Goal: Task Accomplishment & Management: Manage account settings

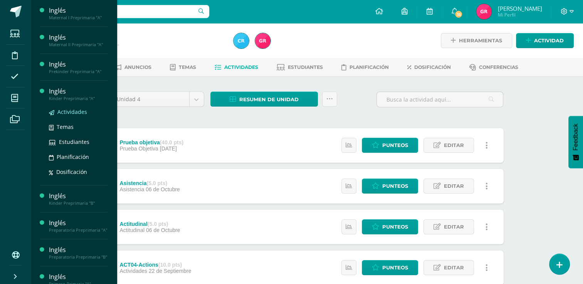
click at [69, 111] on span "Actividades" at bounding box center [72, 111] width 30 height 7
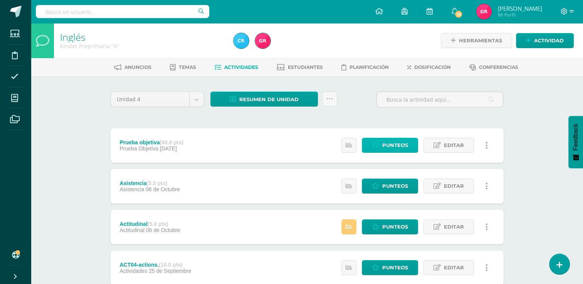
click at [390, 143] on span "Punteos" at bounding box center [395, 145] width 26 height 14
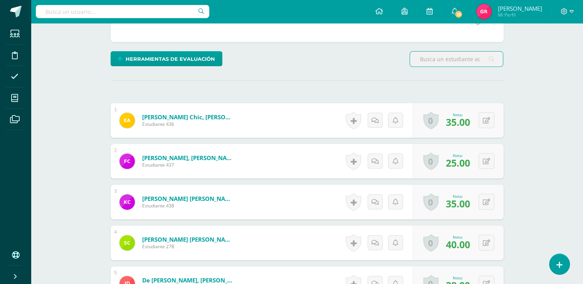
scroll to position [162, 0]
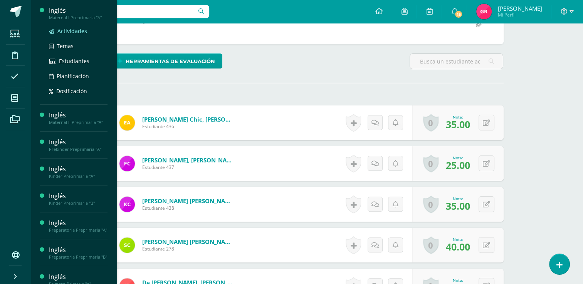
click at [77, 34] on span "Actividades" at bounding box center [72, 30] width 30 height 7
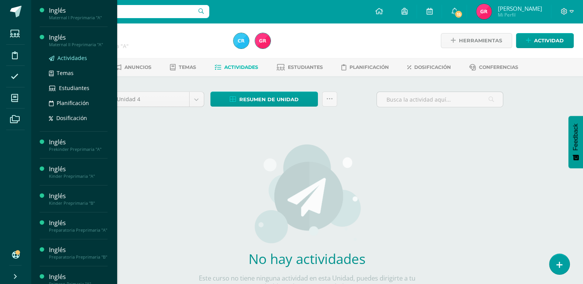
click at [71, 56] on span "Actividades" at bounding box center [72, 57] width 30 height 7
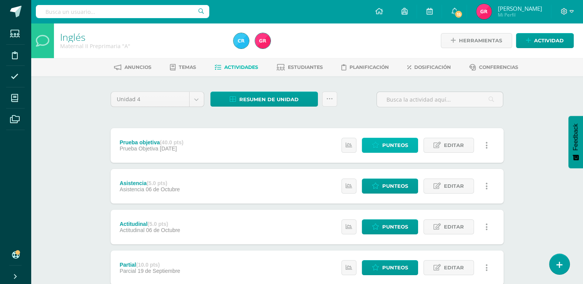
click at [387, 144] on span "Punteos" at bounding box center [395, 145] width 26 height 14
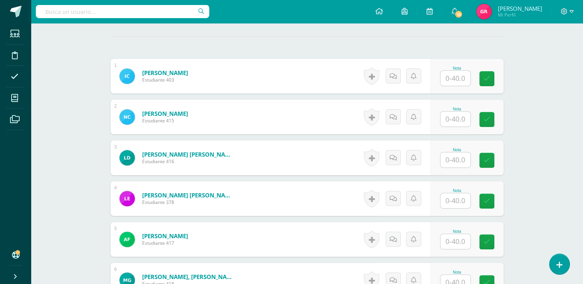
scroll to position [208, 0]
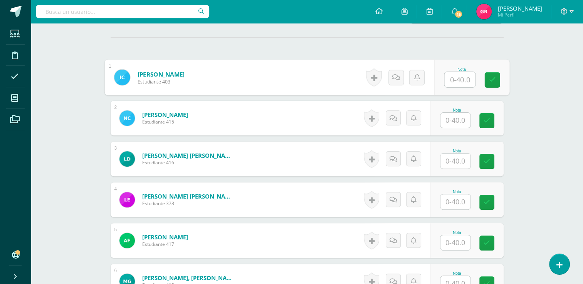
click at [461, 79] on input "text" at bounding box center [459, 79] width 31 height 15
type input "35"
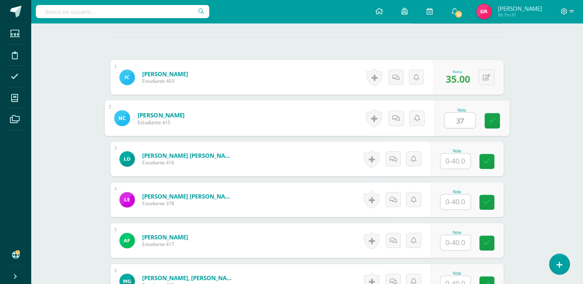
type input "37"
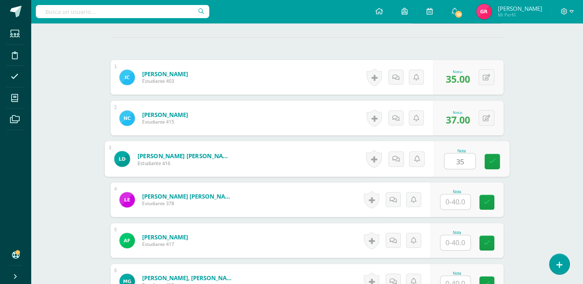
type input "35"
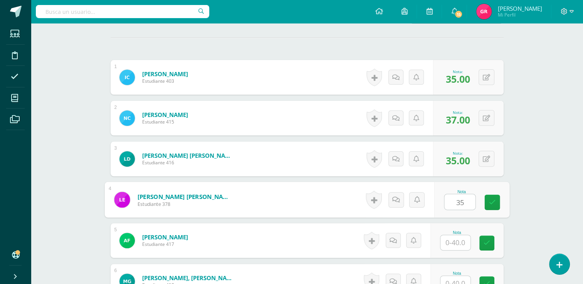
type input "35"
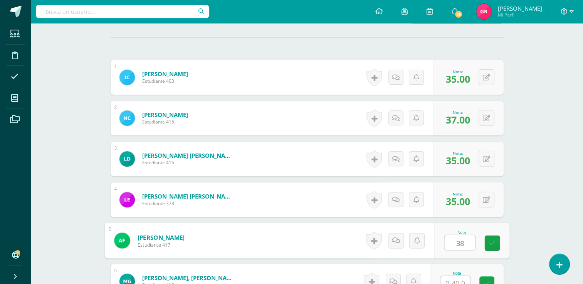
type input "38"
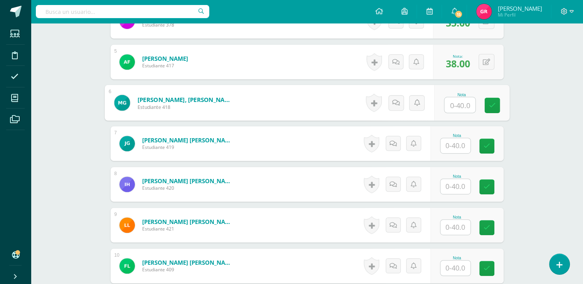
scroll to position [377, 0]
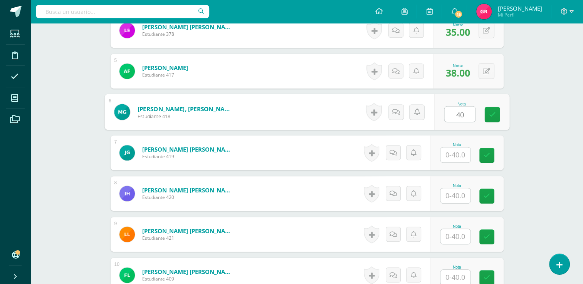
type input "40"
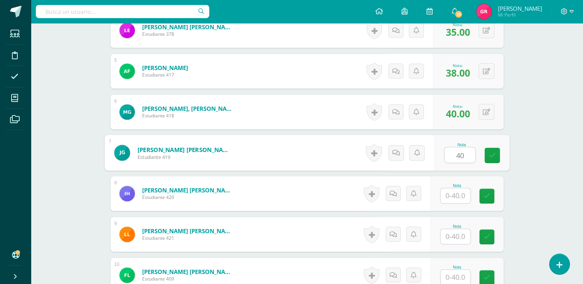
type input "40"
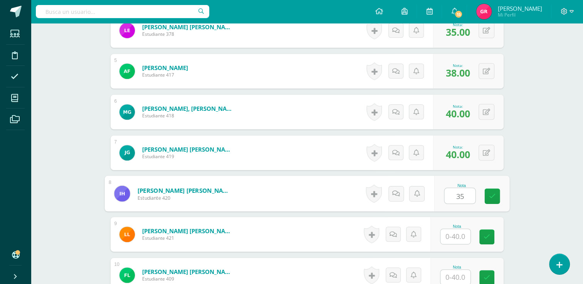
type input "35"
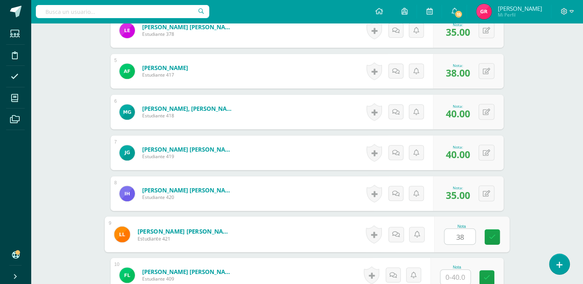
type input "38"
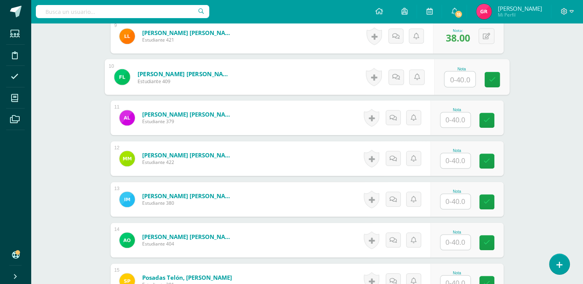
scroll to position [573, 0]
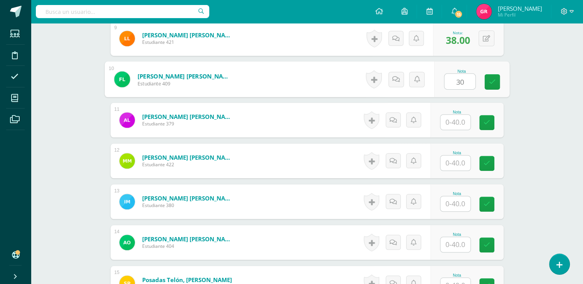
type input "30"
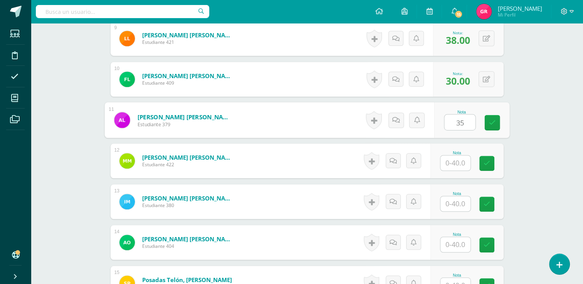
type input "35"
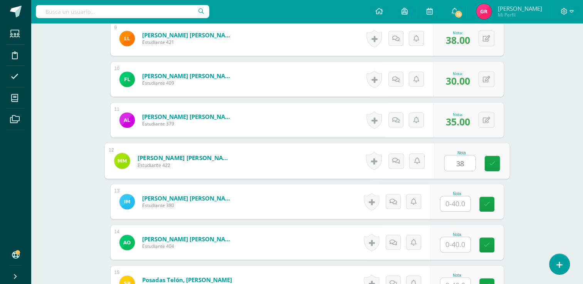
type input "38"
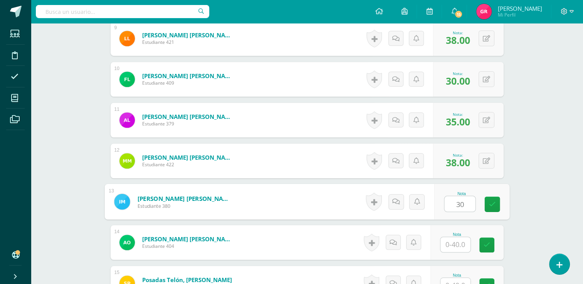
type input "30"
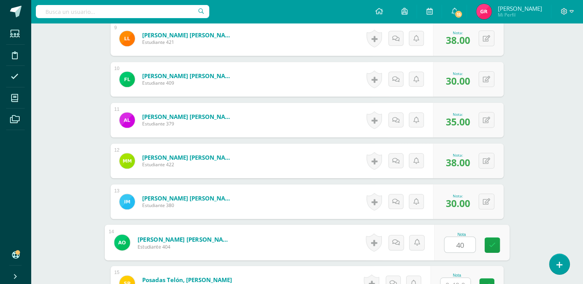
type input "40"
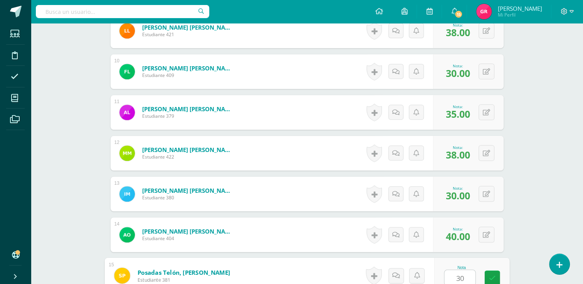
type input "30"
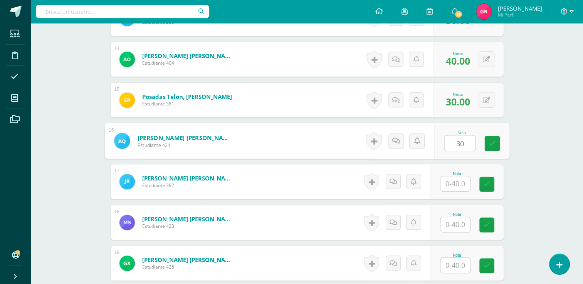
type input "30"
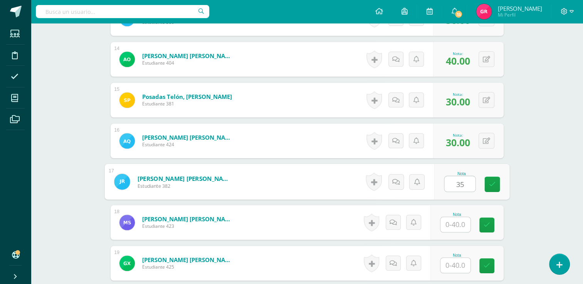
type input "35"
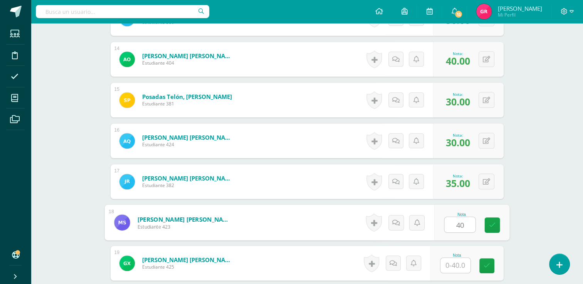
type input "40"
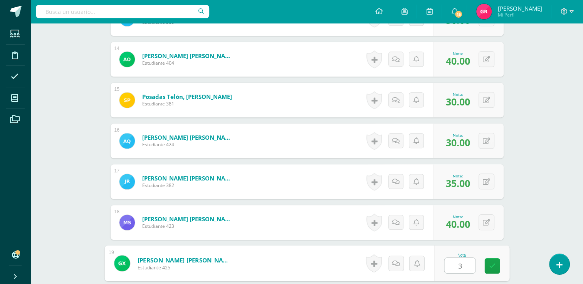
type input "38"
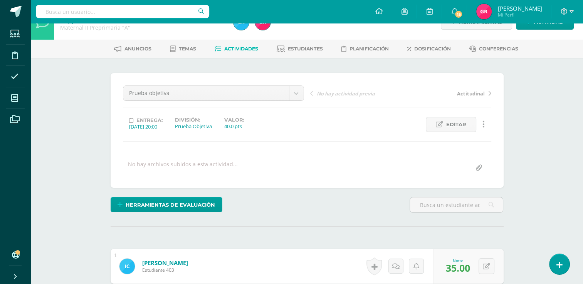
scroll to position [15, 0]
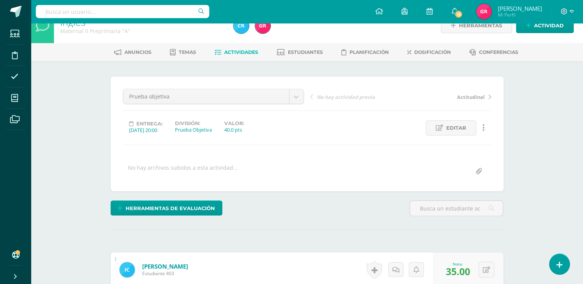
click at [248, 54] on span "Actividades" at bounding box center [241, 52] width 34 height 6
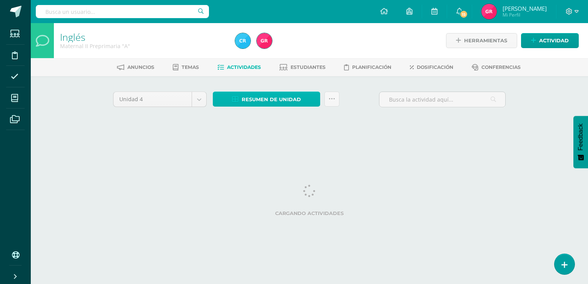
click at [273, 98] on span "Resumen de unidad" at bounding box center [271, 99] width 59 height 14
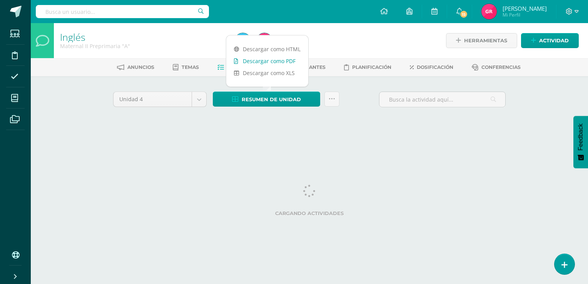
click at [273, 62] on link "Descargar como PDF" at bounding box center [267, 61] width 82 height 12
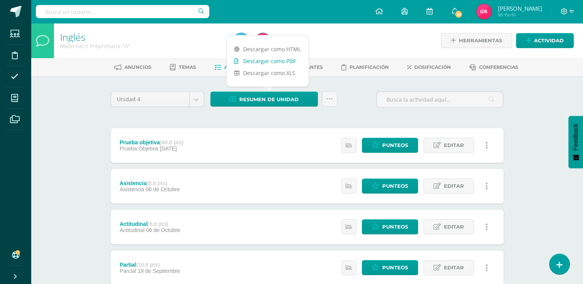
click at [288, 61] on link "Descargar como PDF" at bounding box center [267, 61] width 82 height 12
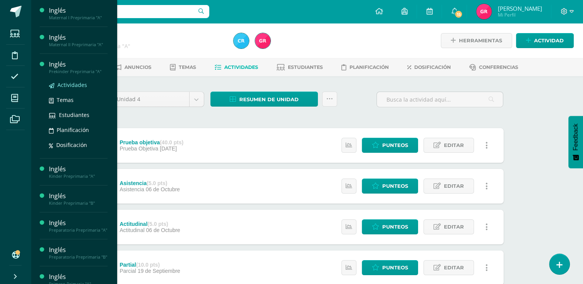
click at [69, 84] on span "Actividades" at bounding box center [72, 84] width 30 height 7
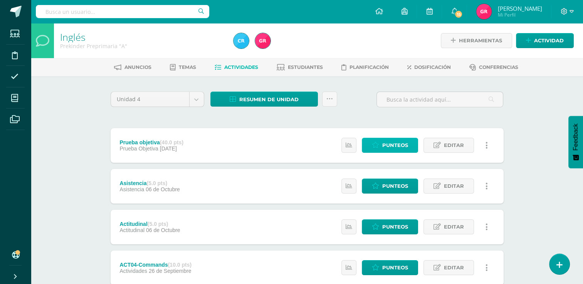
click at [398, 148] on span "Punteos" at bounding box center [395, 145] width 26 height 14
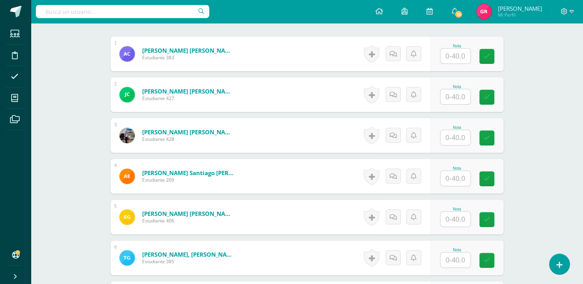
scroll to position [233, 0]
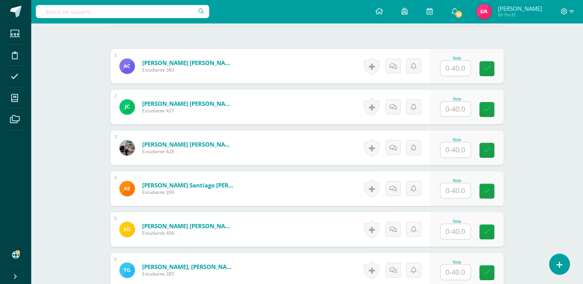
type input "30"
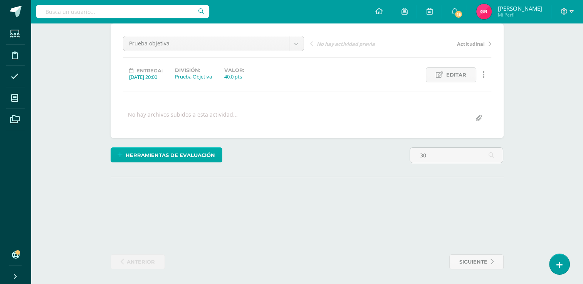
scroll to position [188, 0]
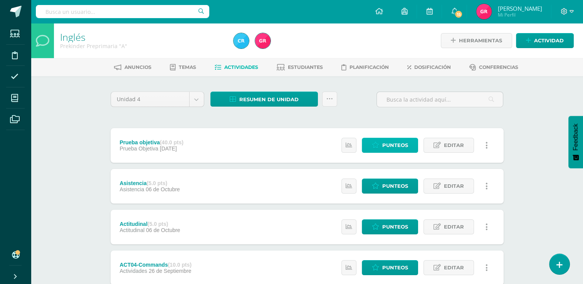
click at [386, 147] on span "Punteos" at bounding box center [395, 145] width 26 height 14
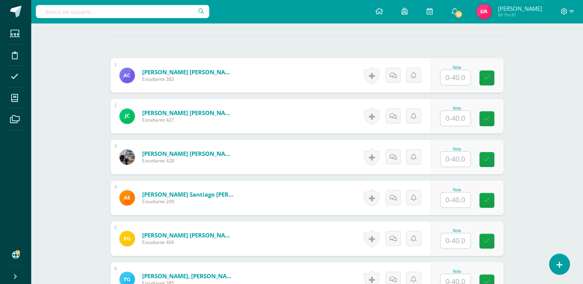
scroll to position [205, 0]
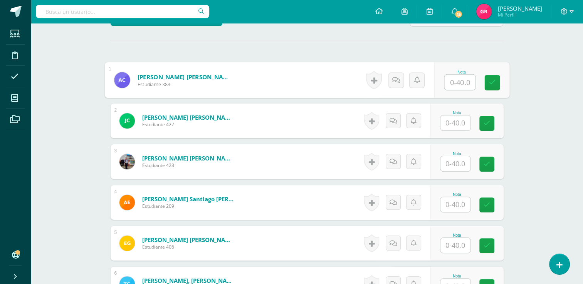
click at [461, 83] on input "text" at bounding box center [459, 82] width 31 height 15
type input "30"
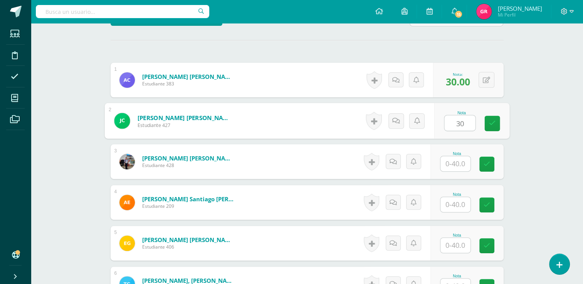
type input "30"
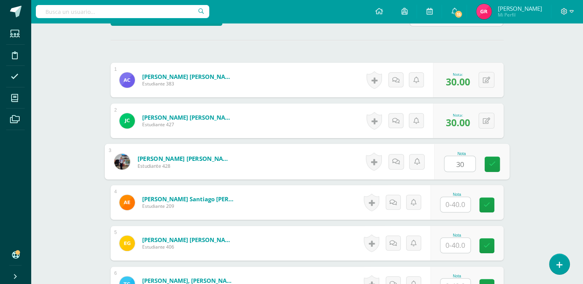
type input "30"
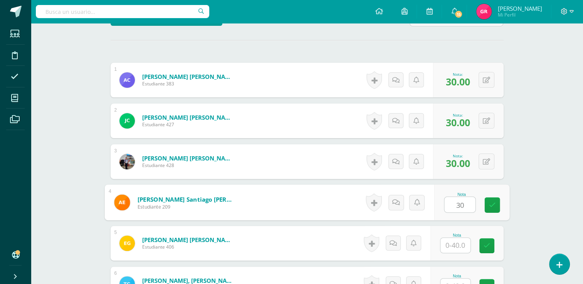
type input "30"
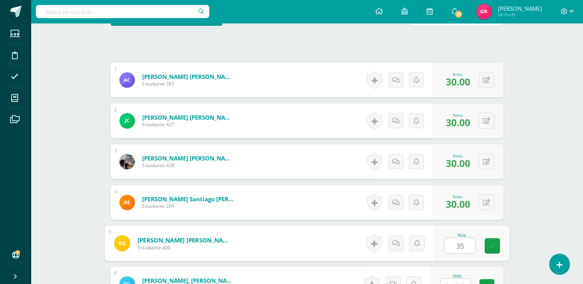
type input "35"
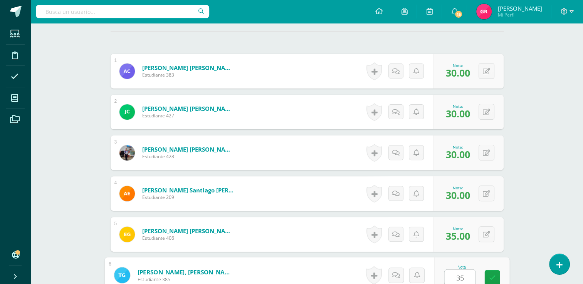
type input "35"
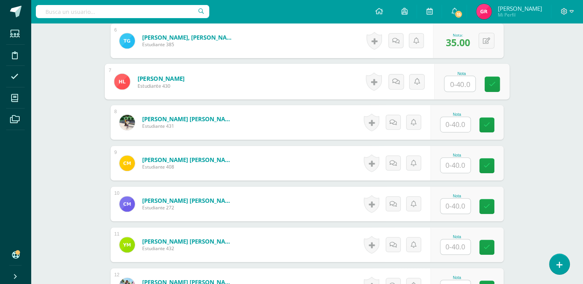
scroll to position [449, 0]
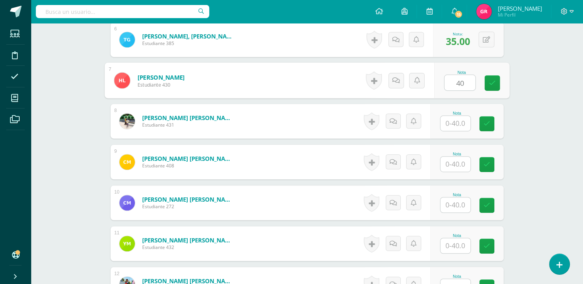
type input "40"
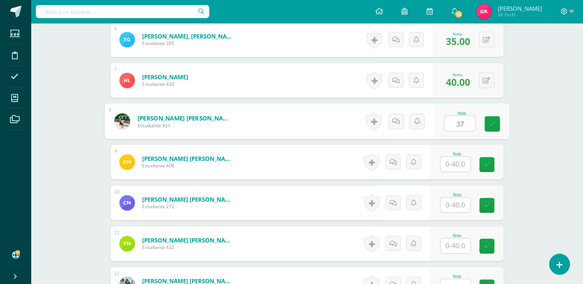
type input "37"
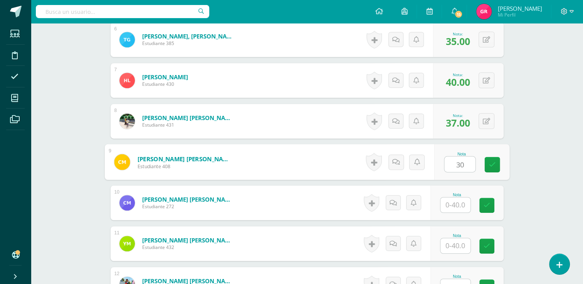
type input "30"
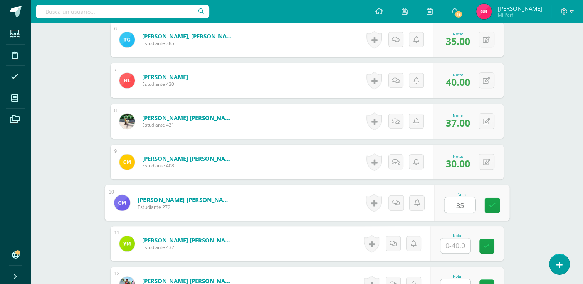
type input "35"
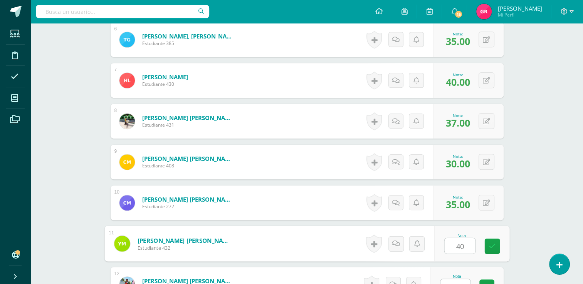
type input "40"
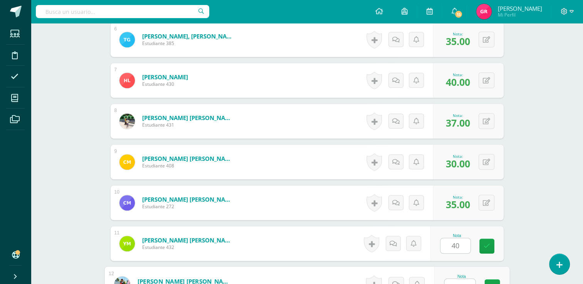
scroll to position [459, 0]
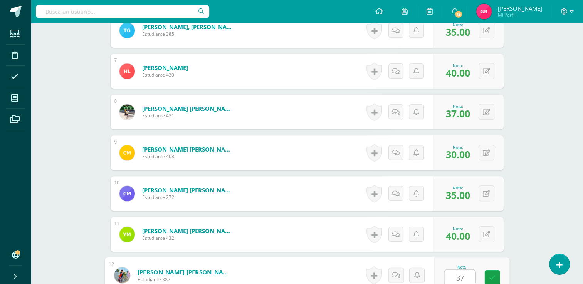
type input "37"
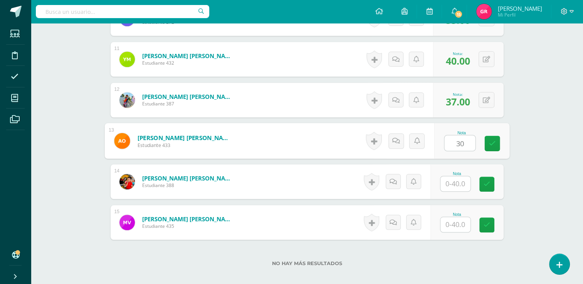
type input "30"
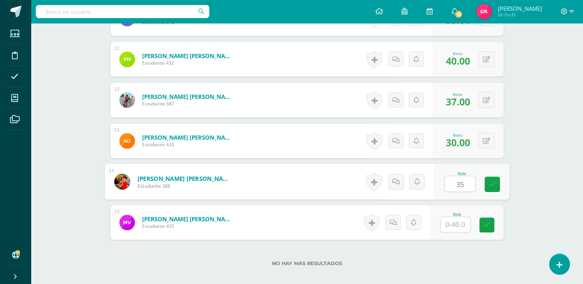
type input "35"
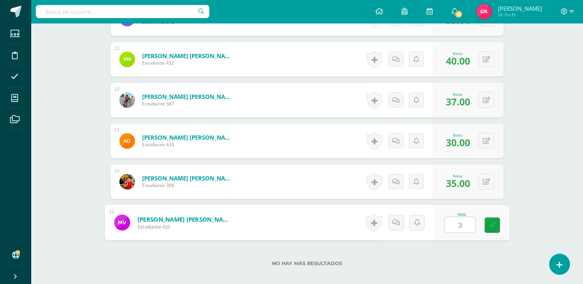
type input "30"
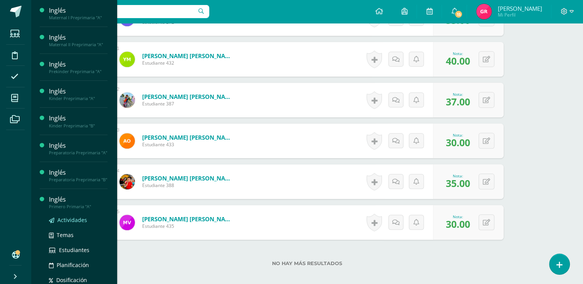
click at [72, 224] on span "Actividades" at bounding box center [72, 219] width 30 height 7
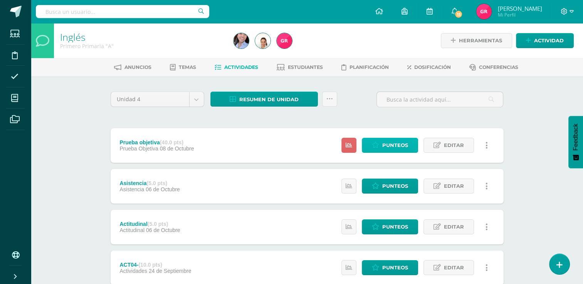
click at [403, 149] on span "Punteos" at bounding box center [395, 145] width 26 height 14
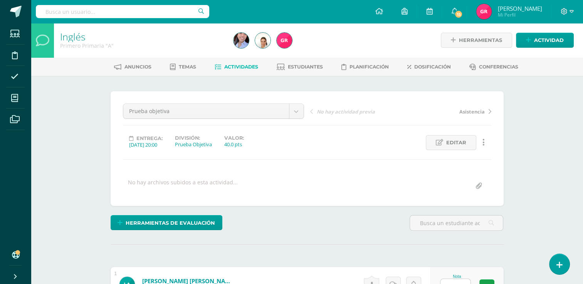
scroll to position [1, 0]
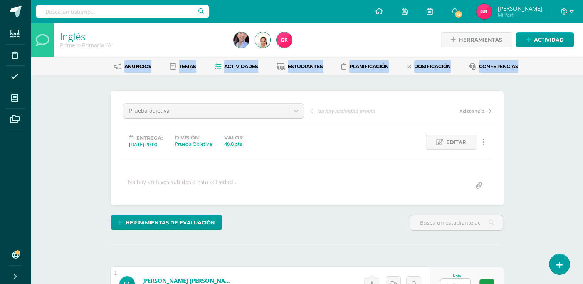
drag, startPoint x: 582, startPoint y: 47, endPoint x: 585, endPoint y: 70, distance: 23.7
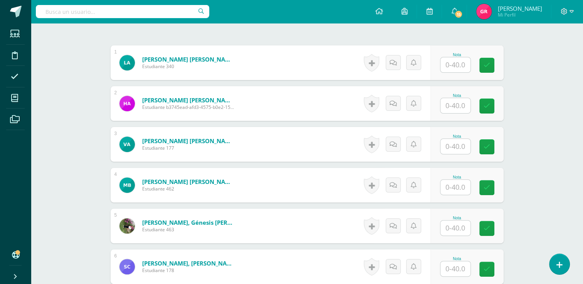
scroll to position [179, 0]
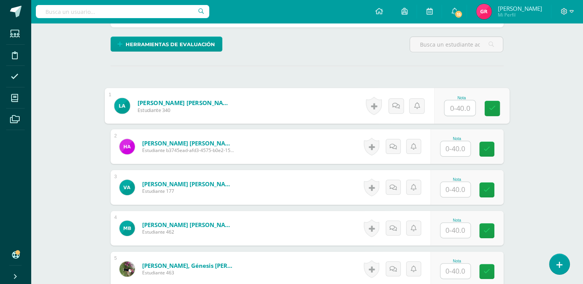
click at [451, 103] on input "text" at bounding box center [459, 108] width 31 height 15
type input "29"
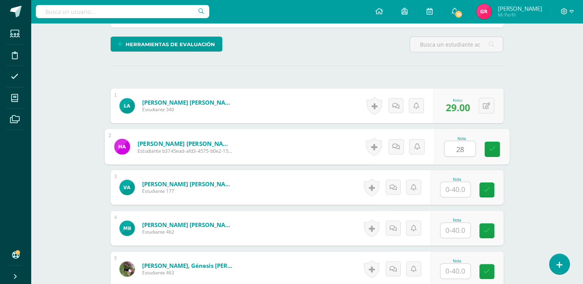
type input "28"
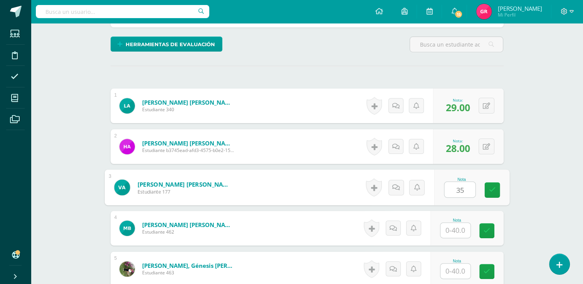
type input "35"
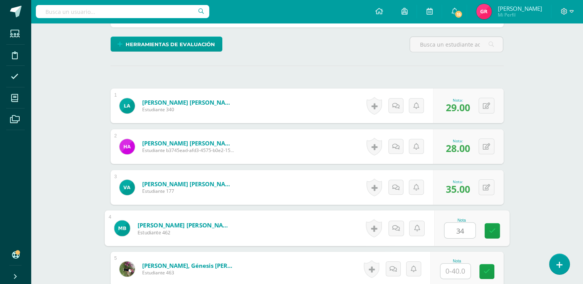
type input "34"
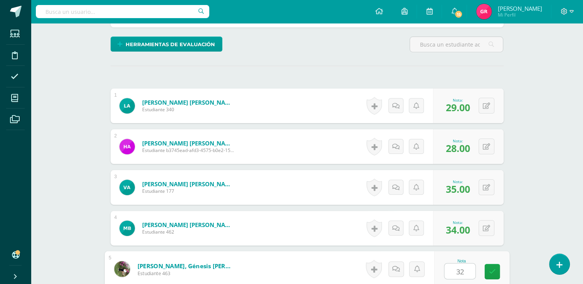
type input "32"
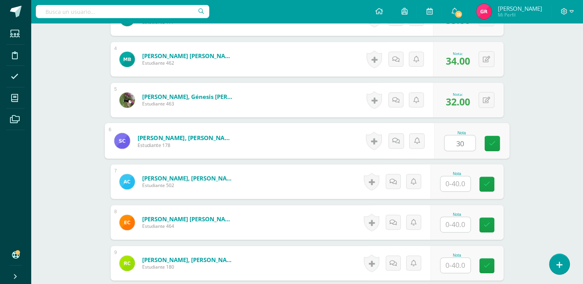
type input "30"
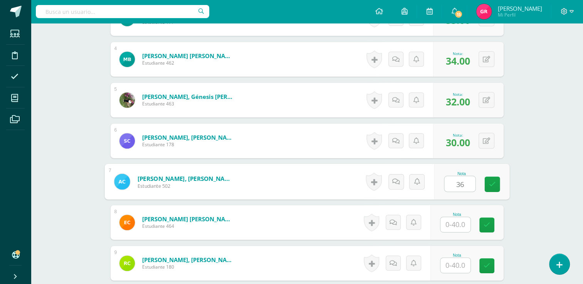
type input "36"
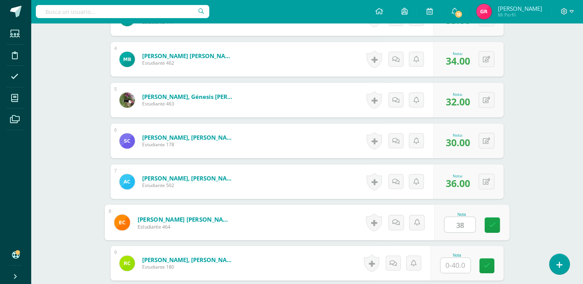
type input "38"
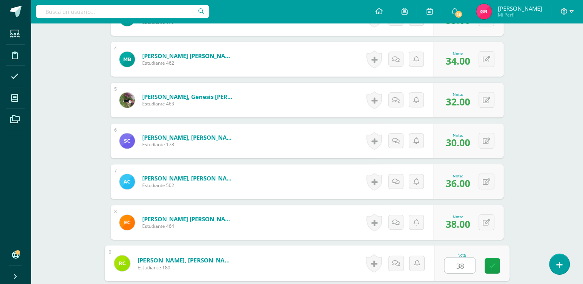
type input "38"
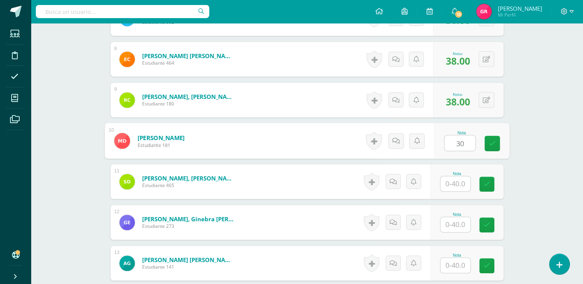
type input "30"
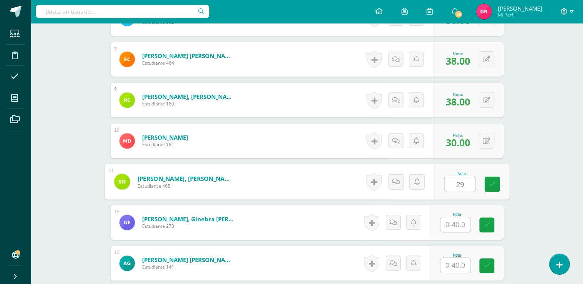
type input "29"
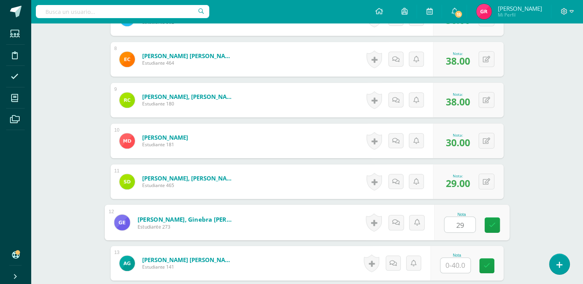
type input "29"
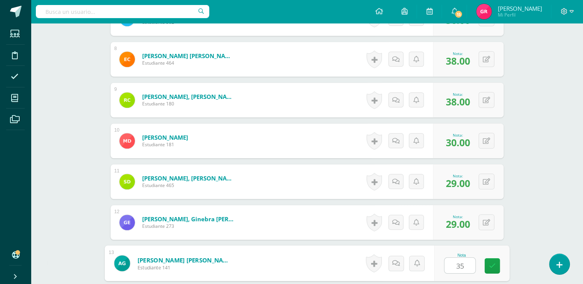
type input "35"
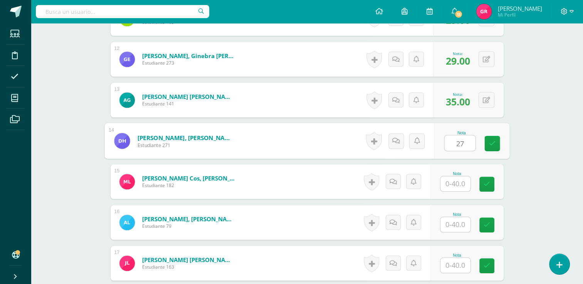
type input "27"
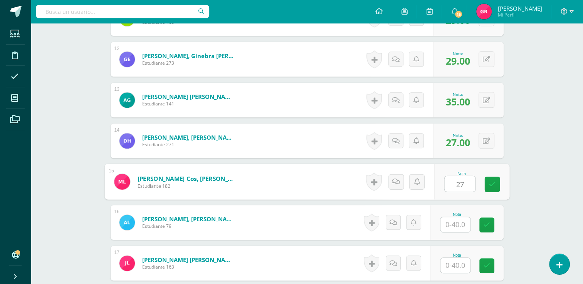
type input "27"
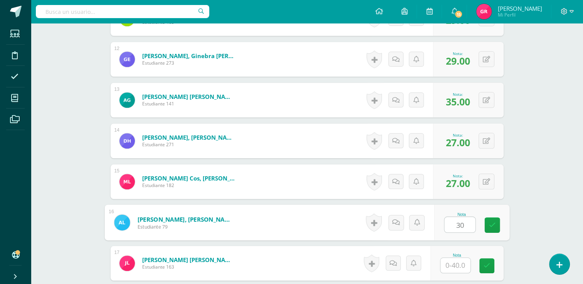
type input "30"
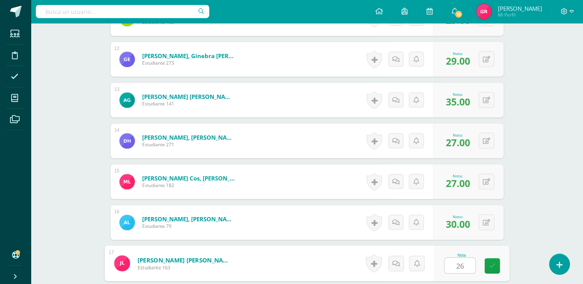
type input "26"
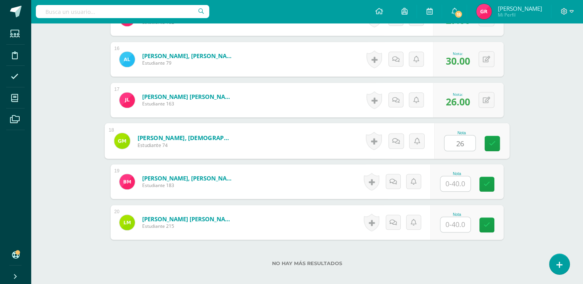
type input "26"
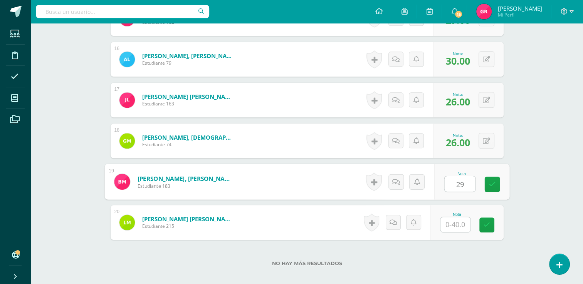
type input "29"
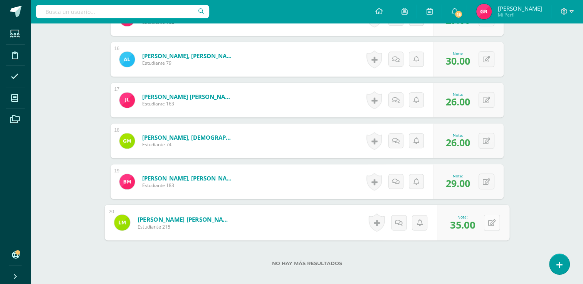
click at [488, 224] on icon at bounding box center [492, 222] width 8 height 7
type input "40"
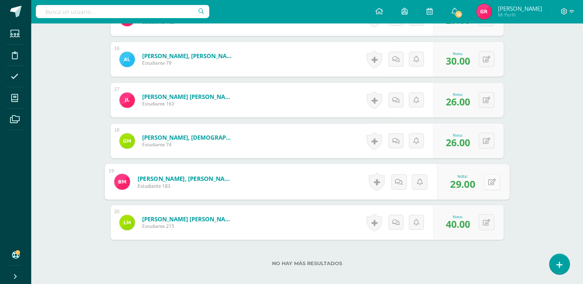
click at [490, 181] on button at bounding box center [491, 182] width 16 height 16
type input "35"
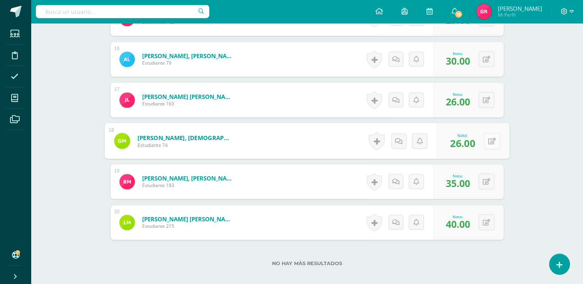
click at [484, 139] on button at bounding box center [491, 141] width 16 height 16
type input "29"
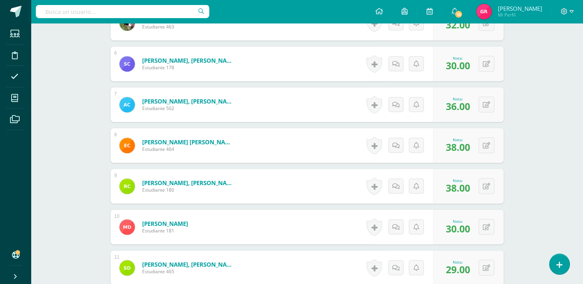
scroll to position [422, 0]
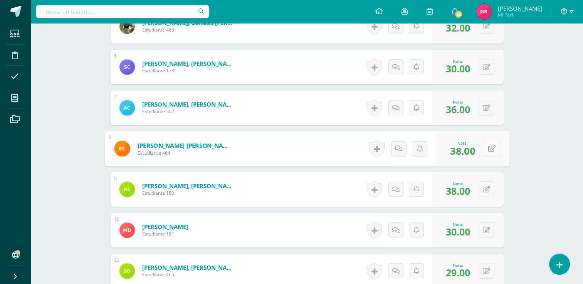
click at [487, 149] on button at bounding box center [491, 149] width 16 height 16
type input "28"
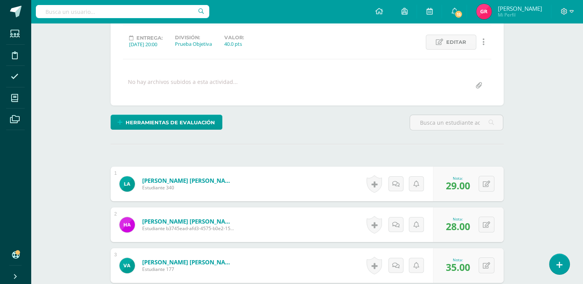
scroll to position [0, 0]
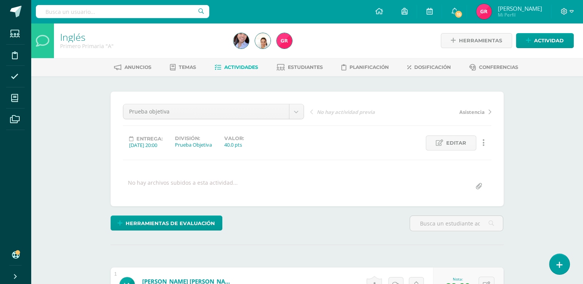
click at [252, 69] on span "Actividades" at bounding box center [241, 67] width 34 height 6
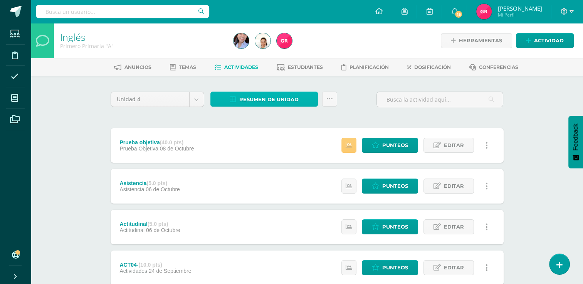
click at [273, 99] on span "Resumen de unidad" at bounding box center [268, 99] width 59 height 14
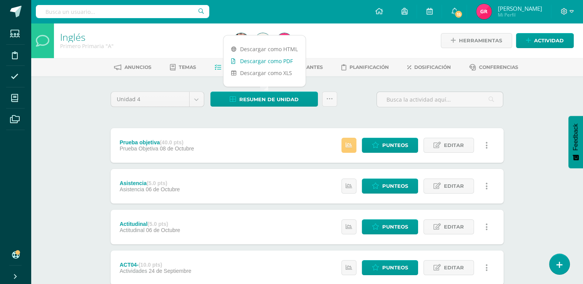
click at [279, 57] on link "Descargar como PDF" at bounding box center [264, 61] width 82 height 12
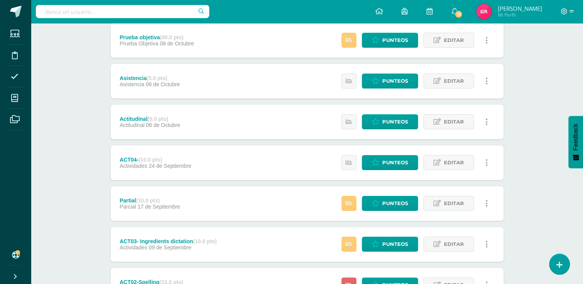
scroll to position [109, 0]
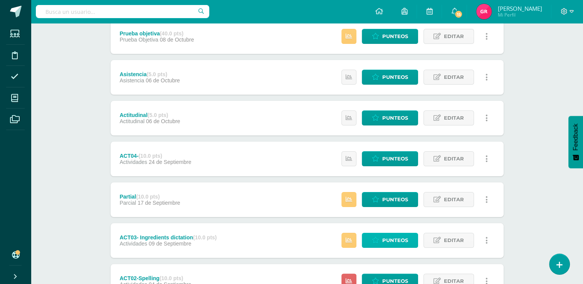
click at [402, 241] on span "Punteos" at bounding box center [395, 240] width 26 height 14
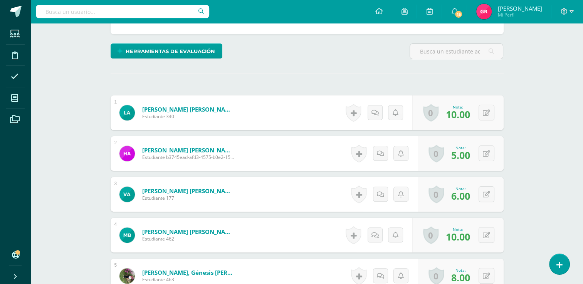
scroll to position [164, 0]
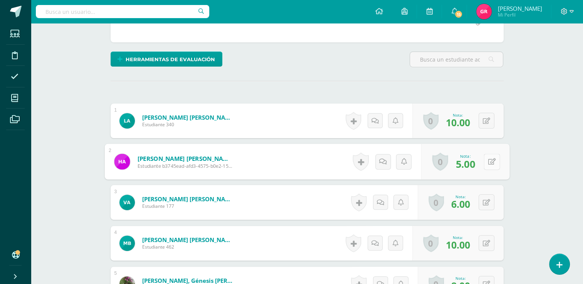
click at [485, 161] on button at bounding box center [491, 162] width 16 height 16
type input "9"
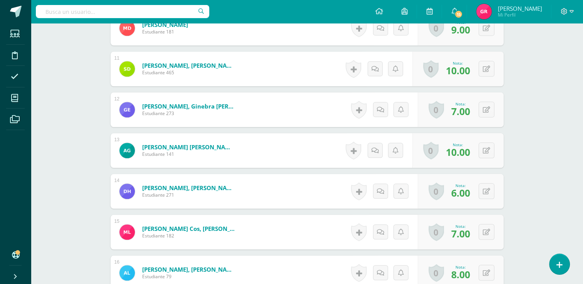
scroll to position [631, 0]
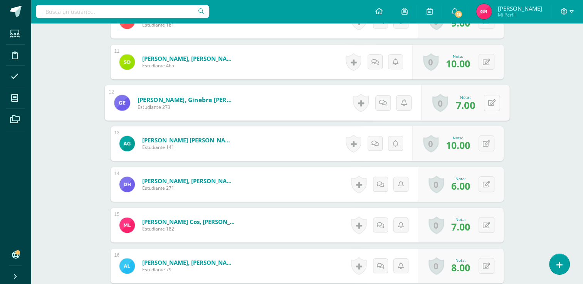
click at [488, 104] on icon at bounding box center [492, 102] width 8 height 7
type input "9"
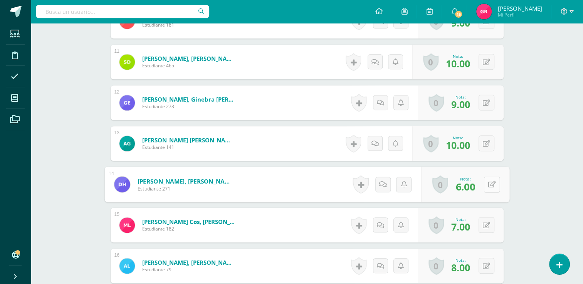
click at [483, 184] on button at bounding box center [491, 184] width 16 height 16
type input "9"
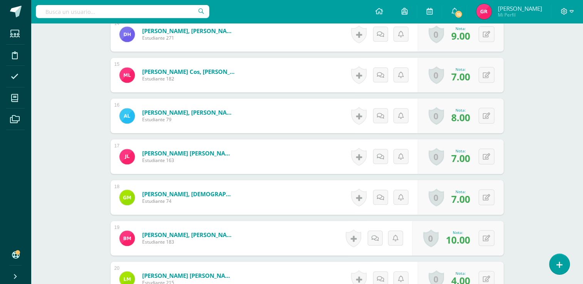
scroll to position [801, 0]
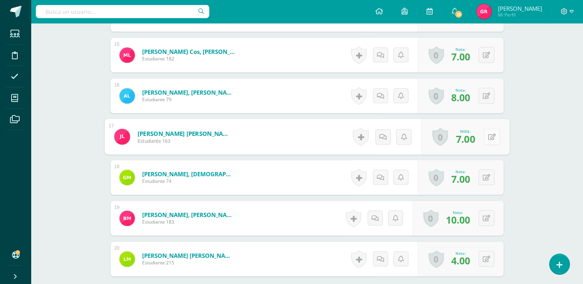
click at [488, 135] on icon at bounding box center [492, 136] width 8 height 7
type input "9"
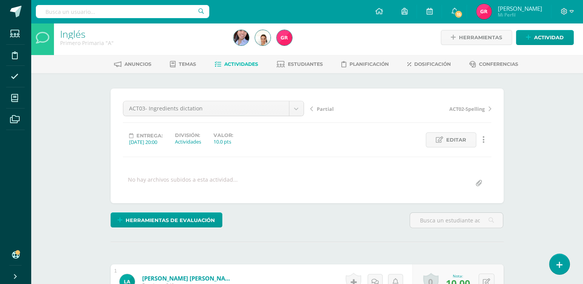
scroll to position [0, 0]
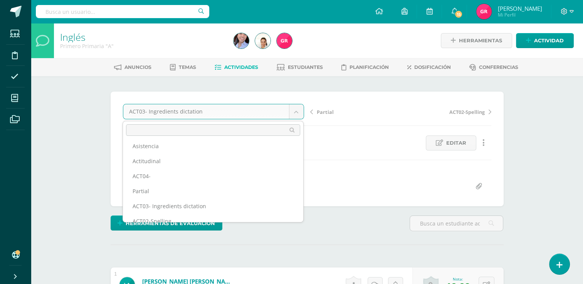
scroll to position [43, 0]
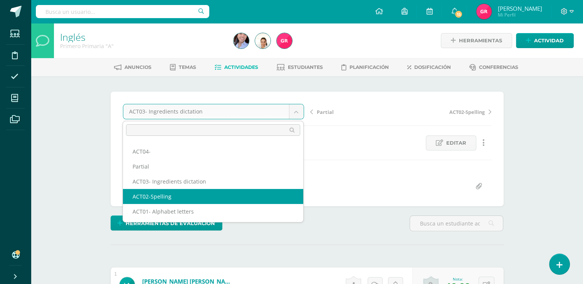
select select "/dashboard/teacher/grade-activity/123558/"
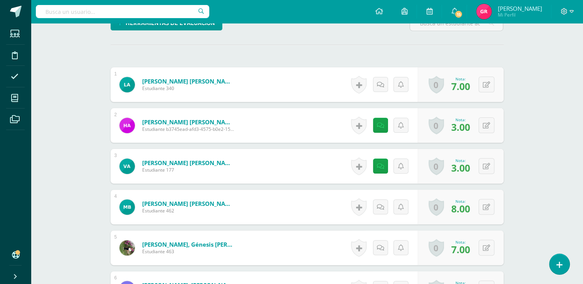
scroll to position [221, 0]
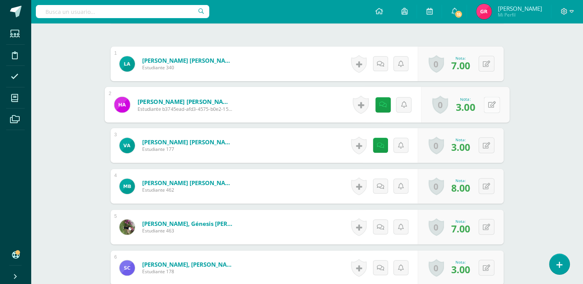
click at [482, 106] on div "0 [GEOGRAPHIC_DATA] Logros obtenidos Aún no hay logros agregados Nota: 3.00" at bounding box center [465, 105] width 88 height 36
click at [486, 106] on button at bounding box center [491, 104] width 16 height 16
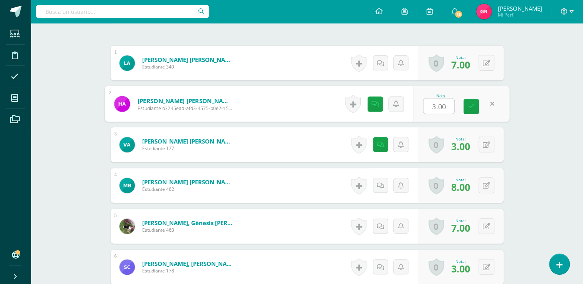
type input "7"
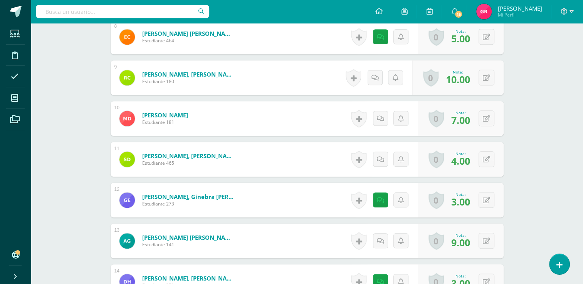
scroll to position [577, 0]
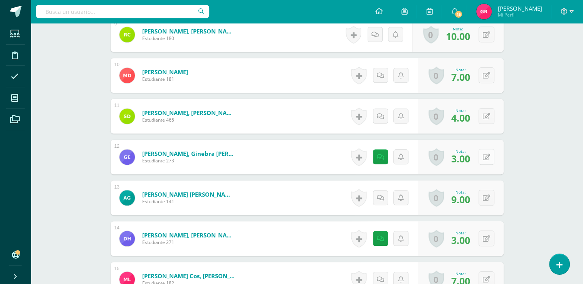
click at [488, 161] on button at bounding box center [486, 157] width 16 height 16
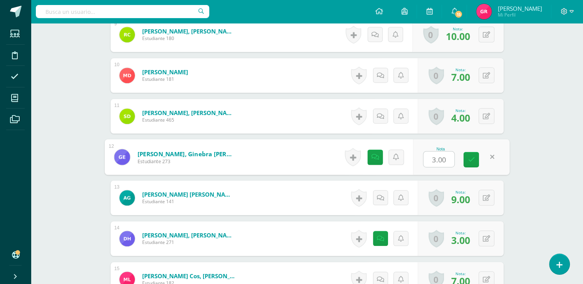
type input "6"
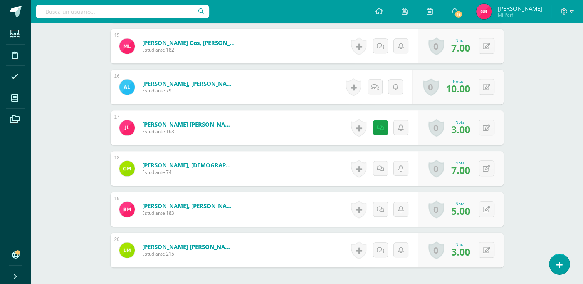
scroll to position [781, 0]
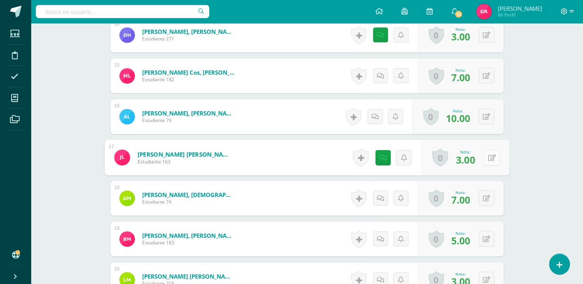
click at [486, 159] on button at bounding box center [491, 157] width 16 height 16
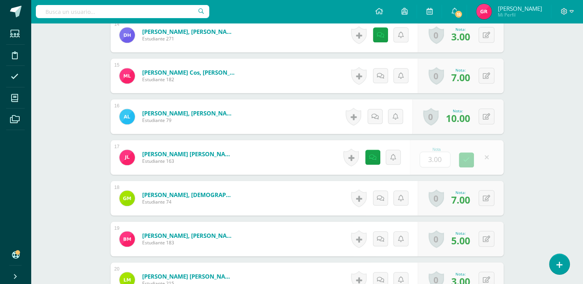
type input "6"
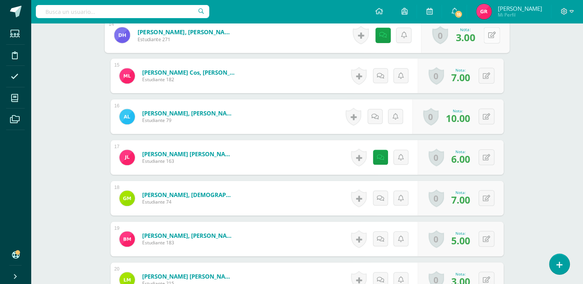
click at [490, 39] on button at bounding box center [491, 35] width 16 height 16
type input "6"
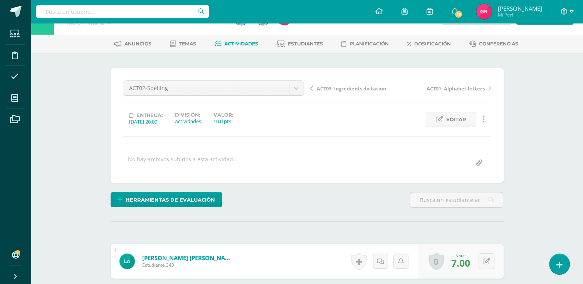
scroll to position [10, 0]
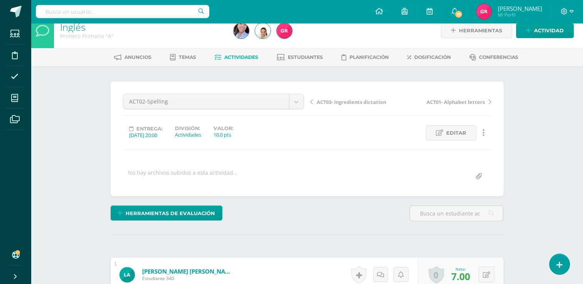
click at [250, 60] on link "Actividades" at bounding box center [236, 57] width 44 height 12
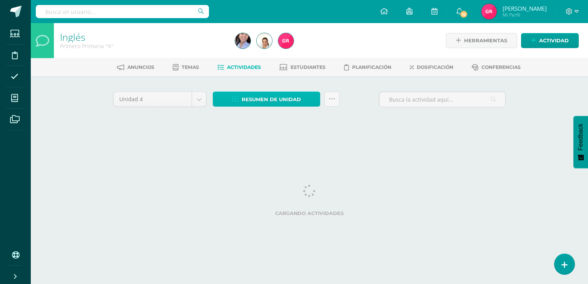
click at [276, 101] on span "Resumen de unidad" at bounding box center [271, 99] width 59 height 14
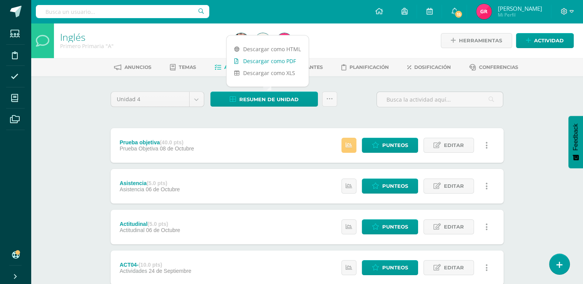
click at [276, 60] on link "Descargar como PDF" at bounding box center [267, 61] width 82 height 12
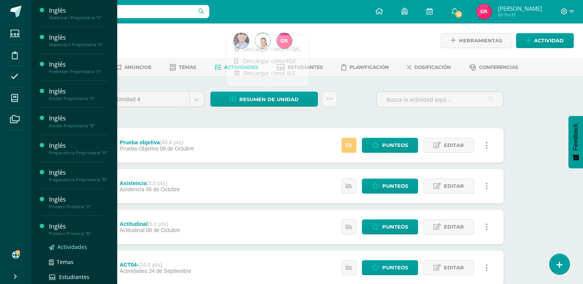
click at [82, 251] on span "Actividades" at bounding box center [72, 246] width 30 height 7
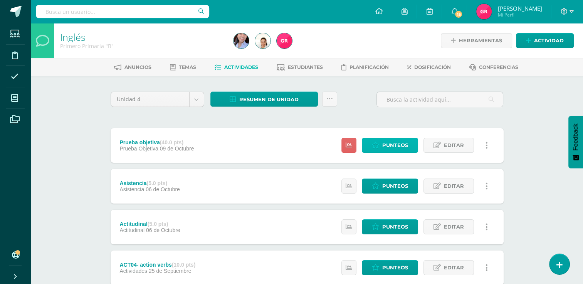
click at [389, 143] on span "Punteos" at bounding box center [395, 145] width 26 height 14
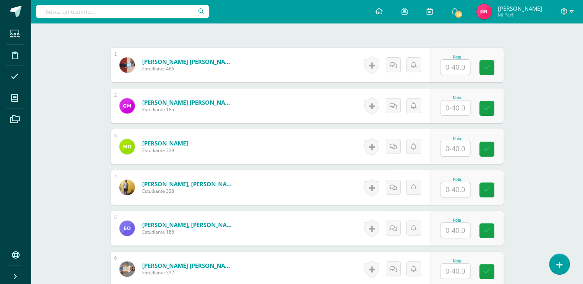
scroll to position [214, 0]
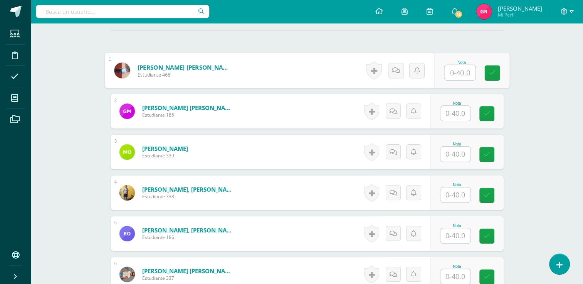
click at [454, 73] on input "text" at bounding box center [459, 72] width 31 height 15
type input "34"
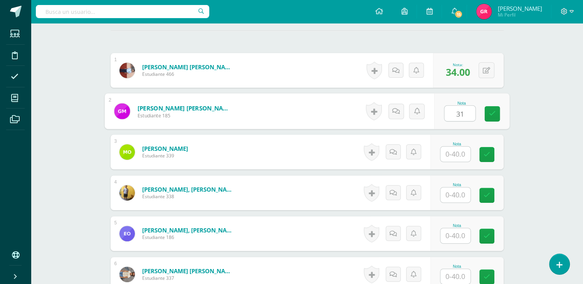
type input "31"
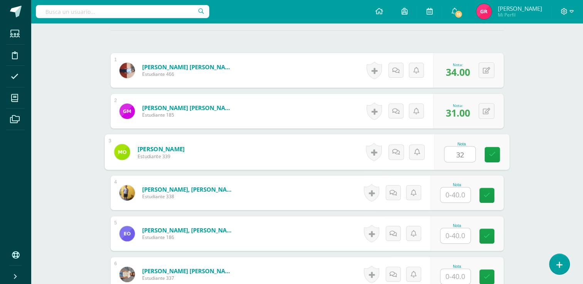
type input "32"
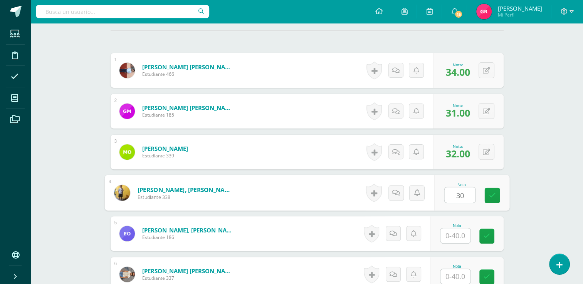
type input "30"
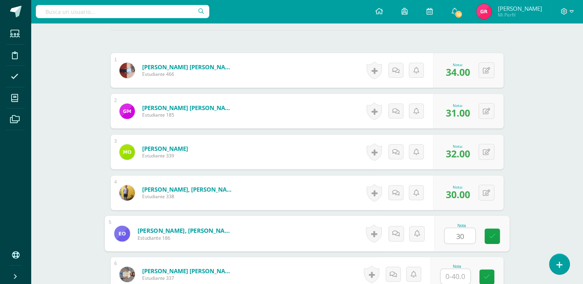
type input "30"
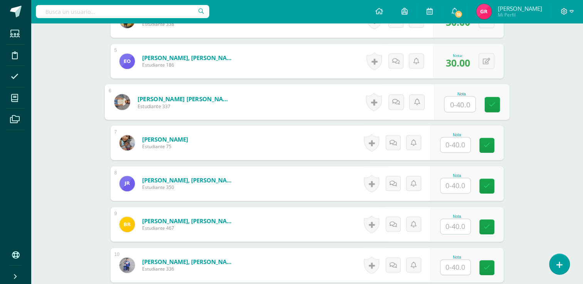
scroll to position [386, 0]
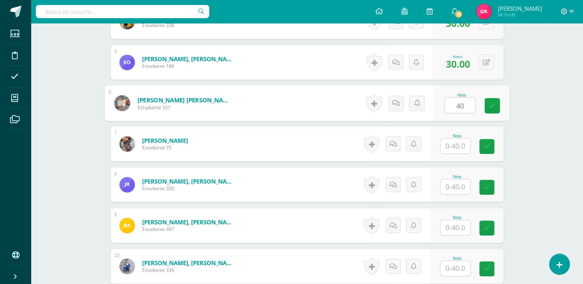
type input "40"
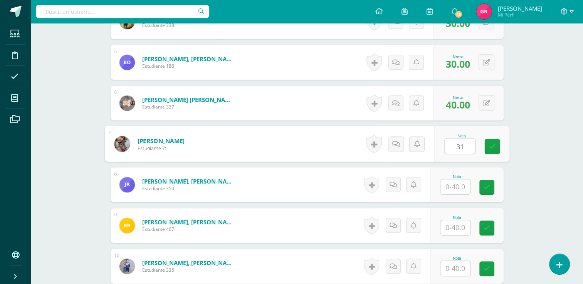
type input "31"
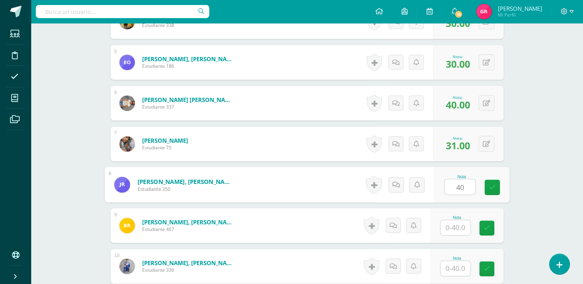
type input "40"
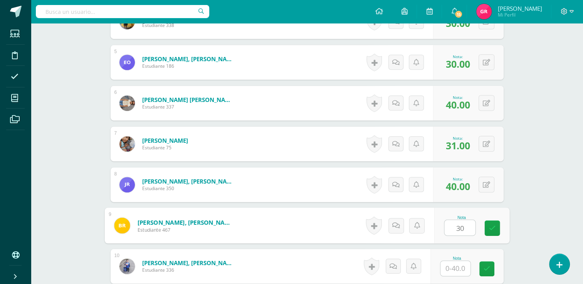
type input "30"
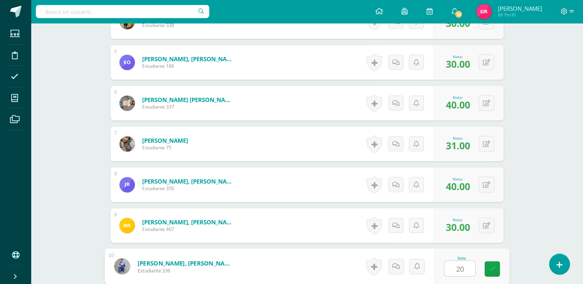
type input "20"
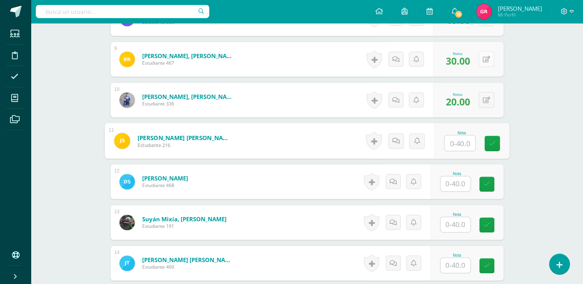
click at [486, 60] on button at bounding box center [486, 59] width 16 height 16
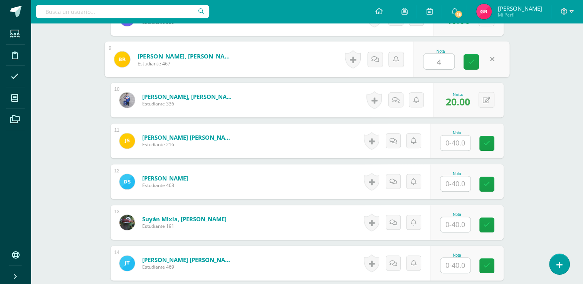
type input "40"
click at [488, 100] on icon at bounding box center [485, 100] width 7 height 7
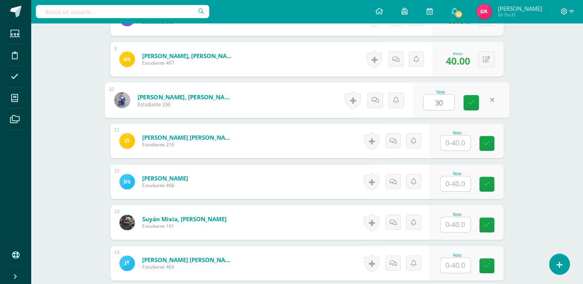
type input "30"
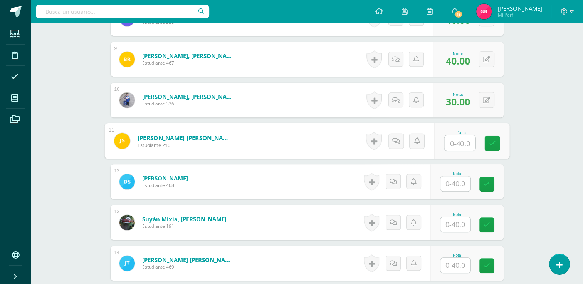
click at [468, 141] on input "text" at bounding box center [459, 143] width 31 height 15
type input "20"
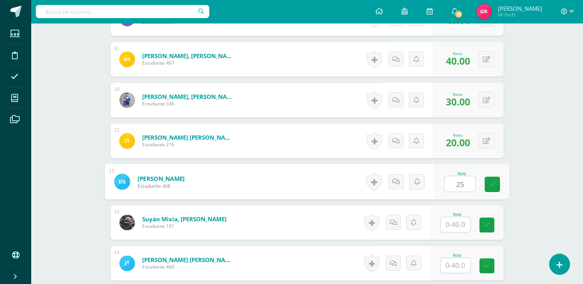
type input "25"
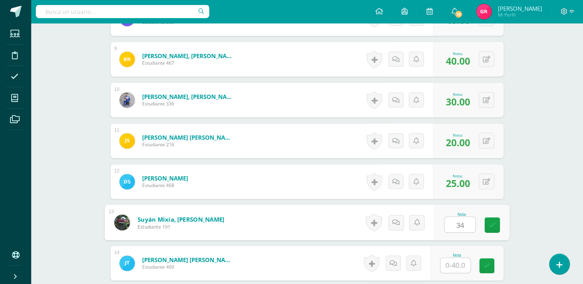
type input "34"
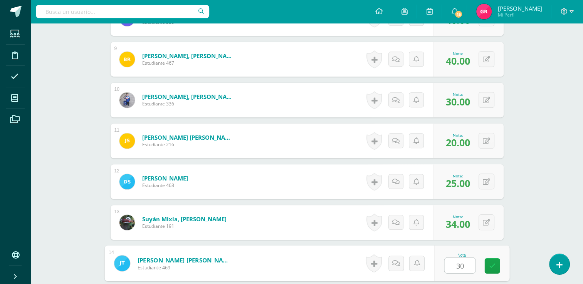
type input "30"
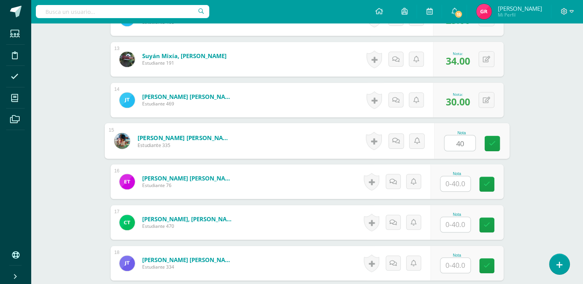
type input "40"
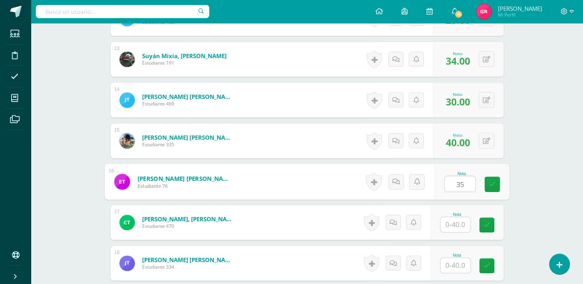
type input "35"
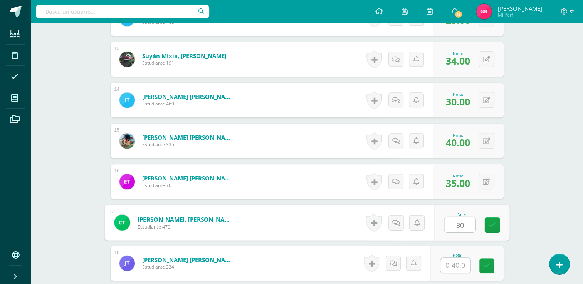
type input "30"
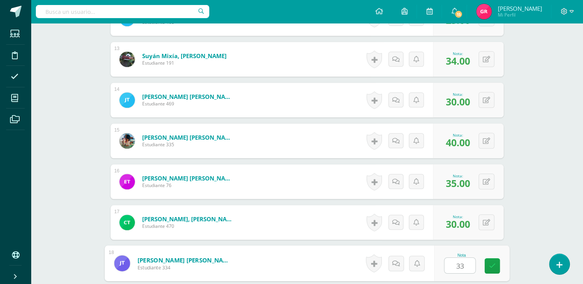
type input "33"
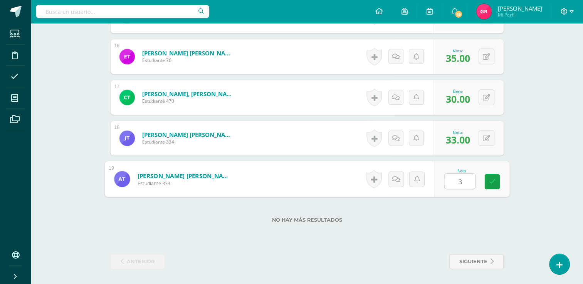
type input "35"
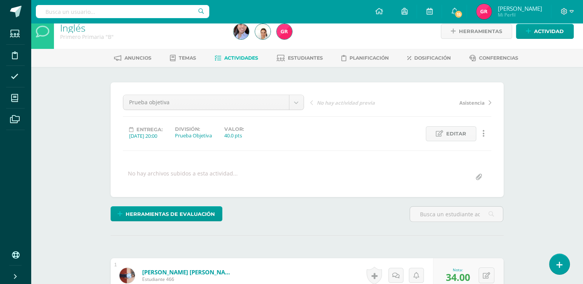
scroll to position [0, 0]
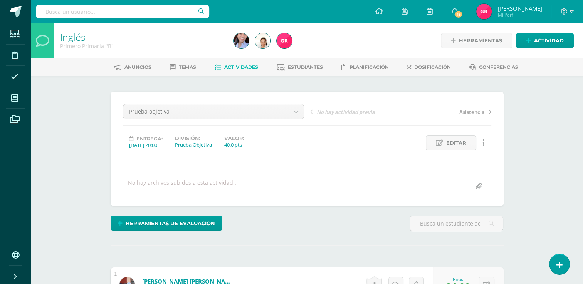
click at [251, 64] on link "Actividades" at bounding box center [236, 67] width 44 height 12
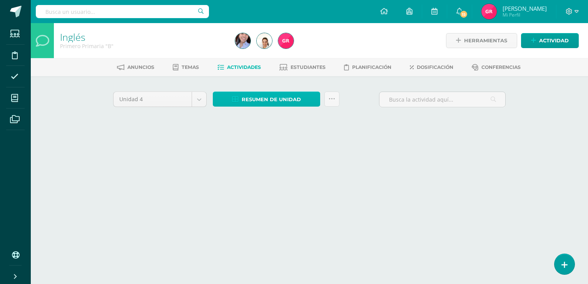
click at [261, 101] on span "Resumen de unidad" at bounding box center [271, 99] width 59 height 14
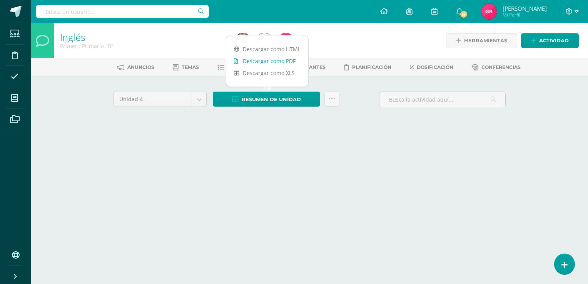
click at [261, 60] on link "Descargar como PDF" at bounding box center [267, 61] width 82 height 12
